Goal: Transaction & Acquisition: Subscribe to service/newsletter

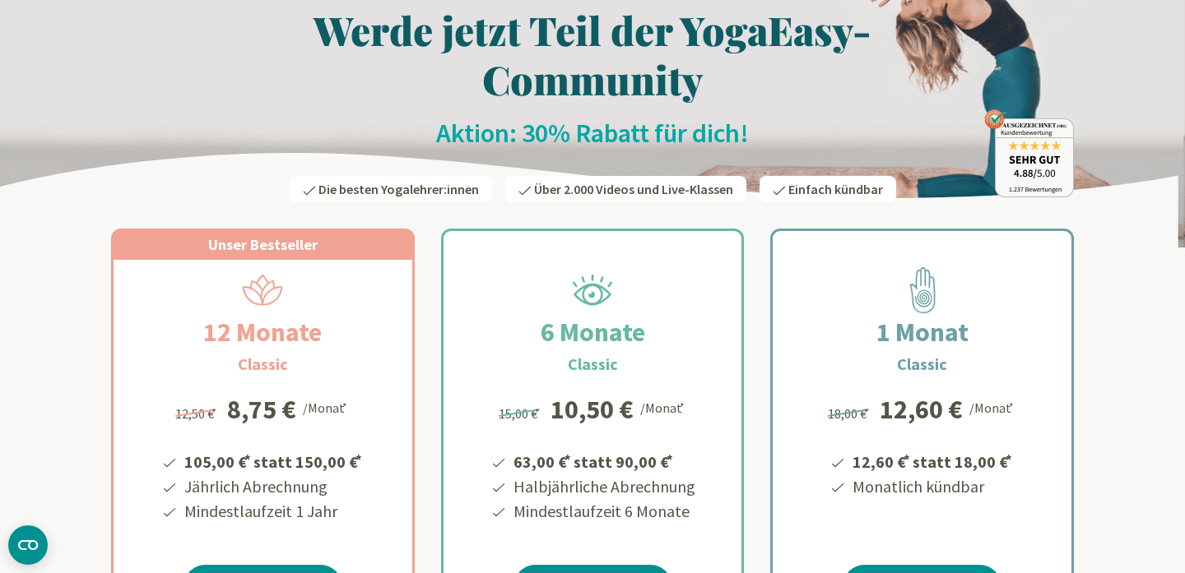
scroll to position [81, 0]
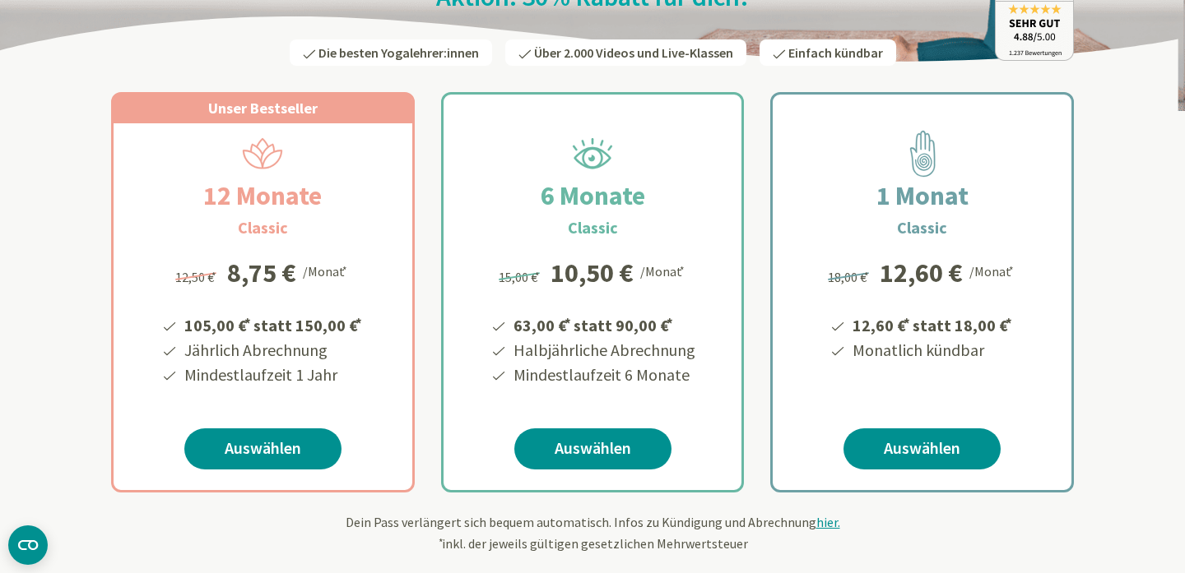
scroll to position [224, 0]
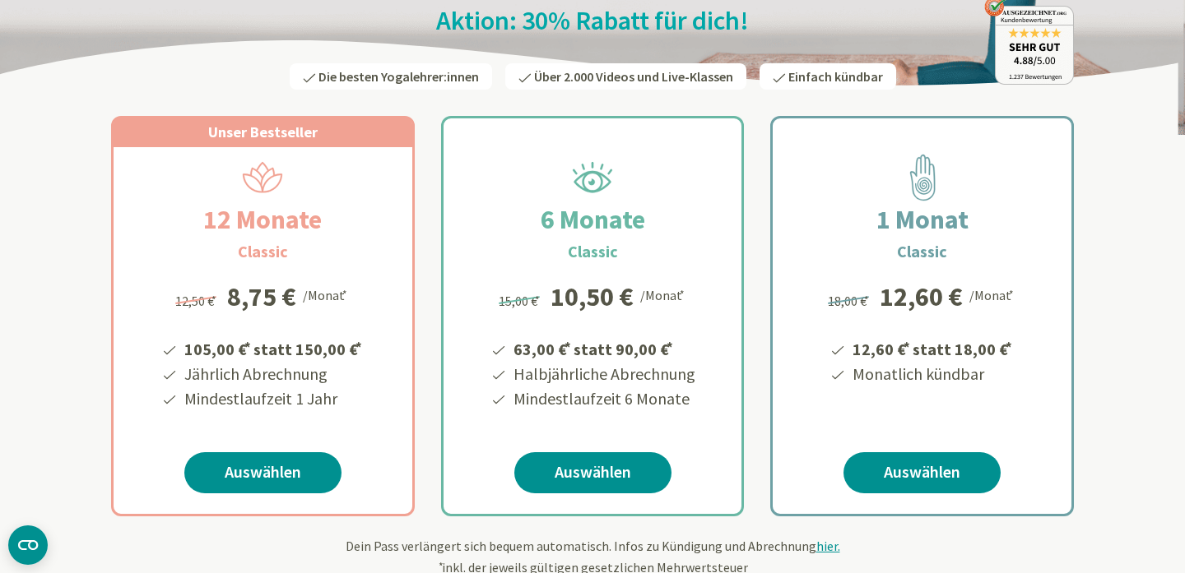
scroll to position [200, 0]
